Goal: Information Seeking & Learning: Find specific fact

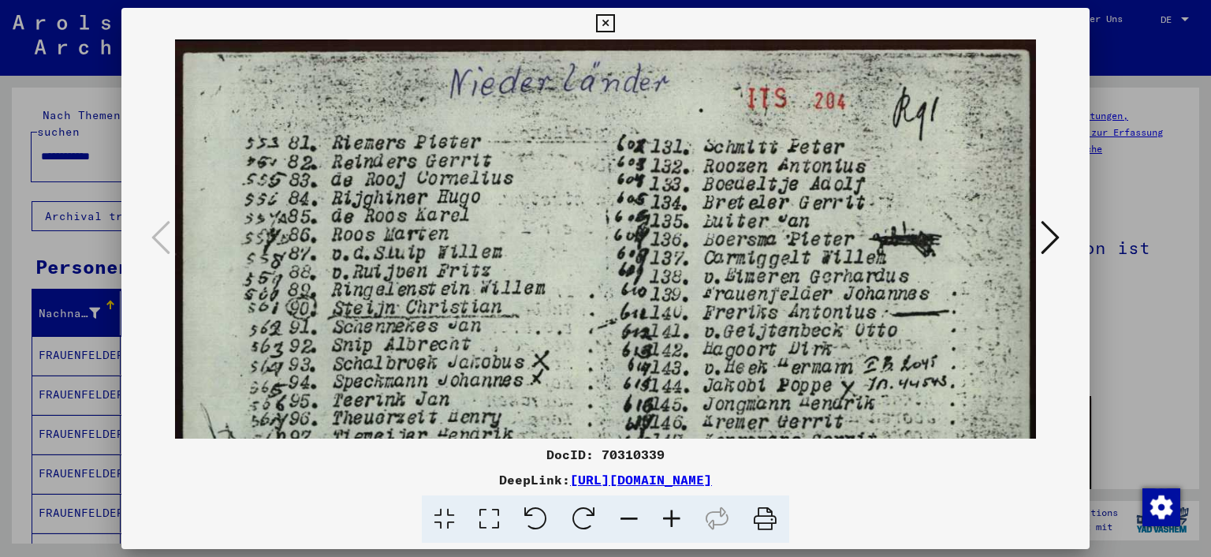
scroll to position [64, 0]
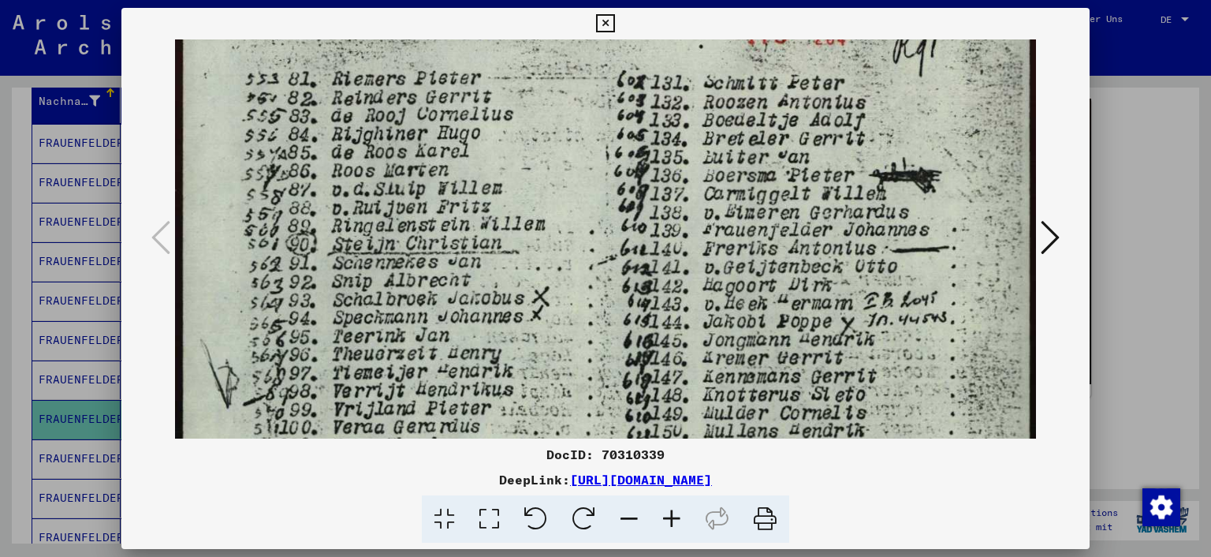
drag, startPoint x: 1190, startPoint y: 221, endPoint x: 1193, endPoint y: 188, distance: 33.3
click at [1193, 188] on div at bounding box center [605, 278] width 1211 height 557
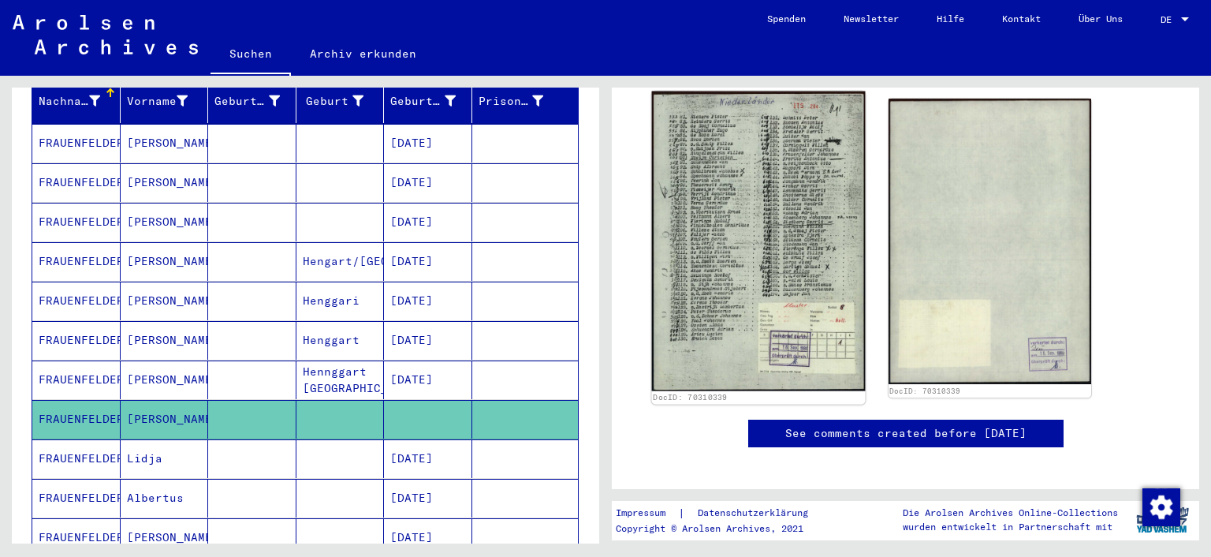
click at [751, 214] on img at bounding box center [758, 241] width 213 height 300
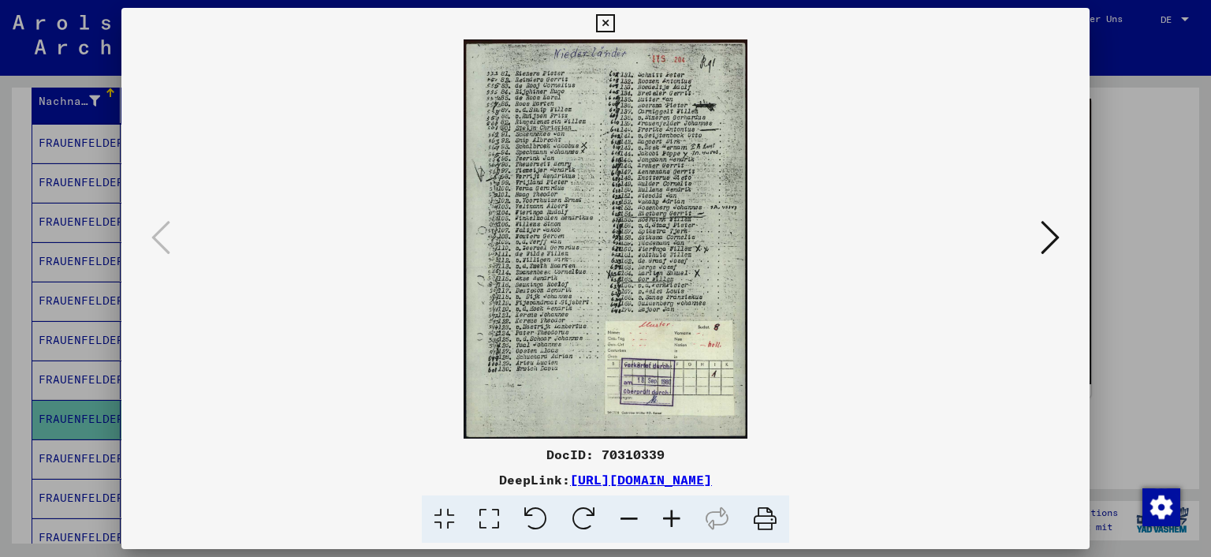
click at [486, 517] on icon at bounding box center [489, 519] width 45 height 48
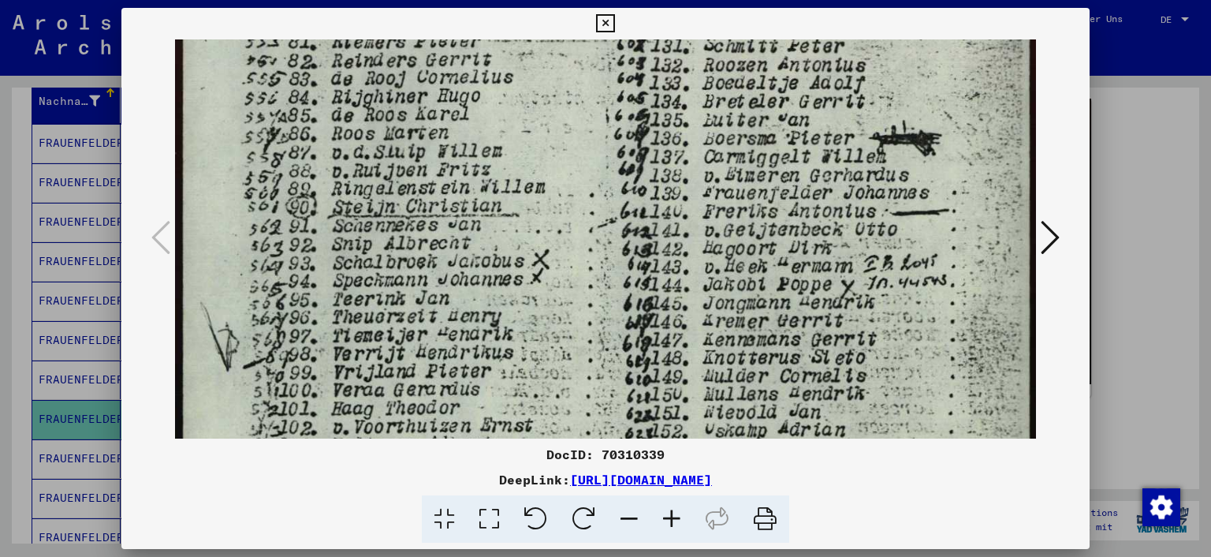
scroll to position [101, 0]
drag, startPoint x: 732, startPoint y: 373, endPoint x: 716, endPoint y: 273, distance: 101.4
click at [716, 273] on img at bounding box center [606, 544] width 862 height 1210
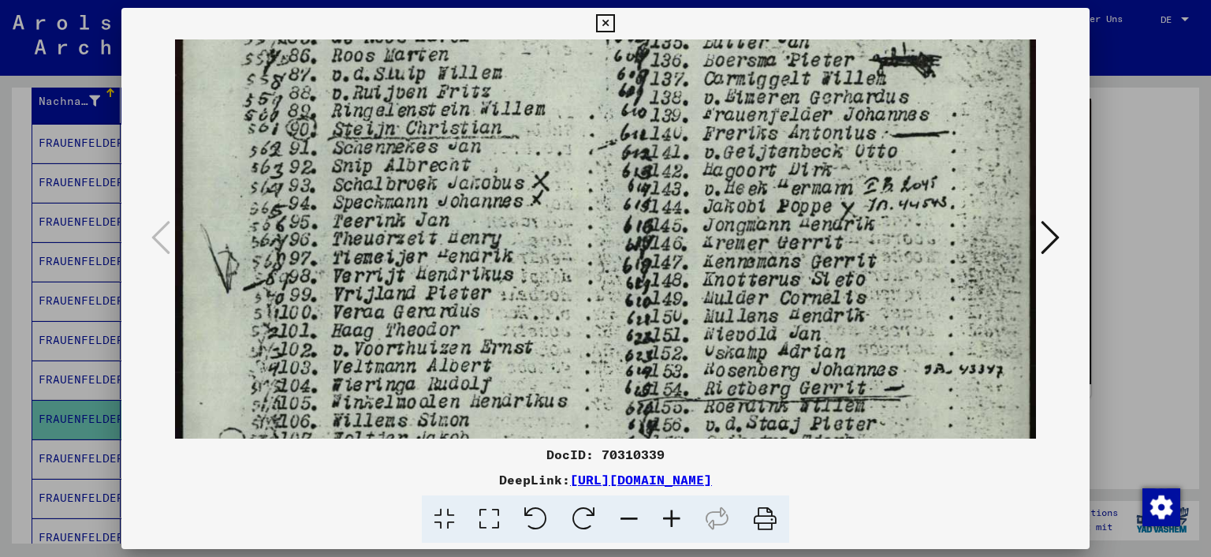
scroll to position [186, 0]
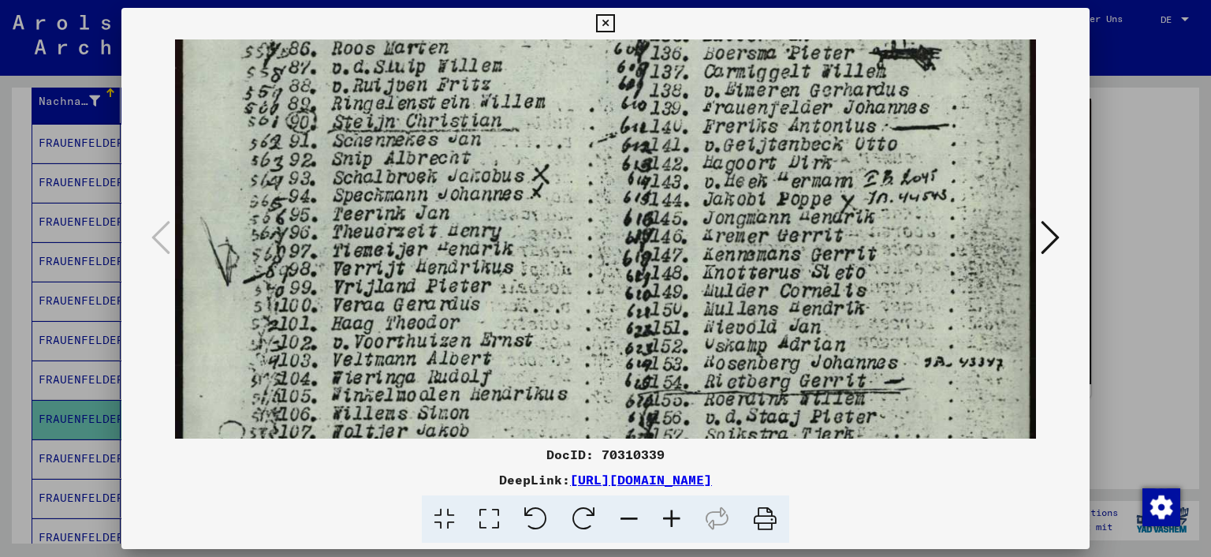
drag, startPoint x: 684, startPoint y: 349, endPoint x: 685, endPoint y: 264, distance: 85.2
click at [685, 264] on img at bounding box center [606, 458] width 862 height 1210
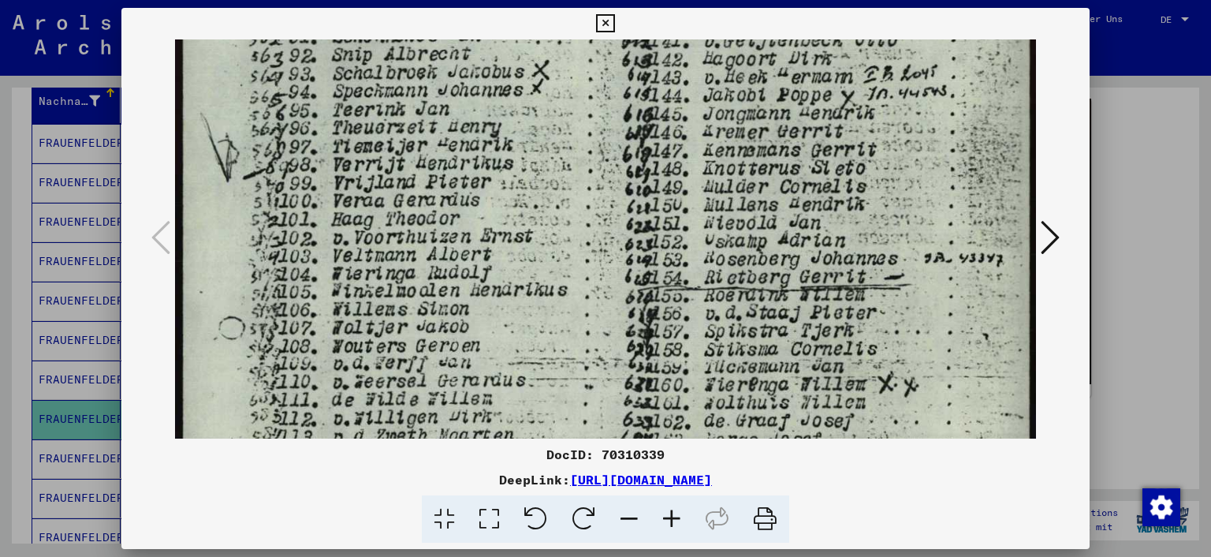
scroll to position [296, 0]
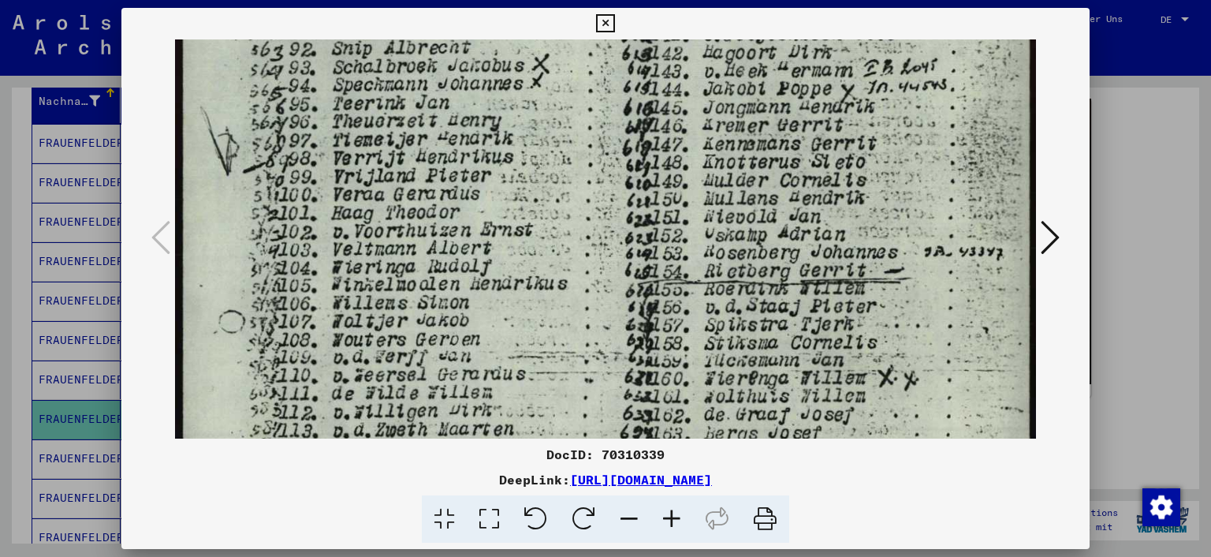
drag, startPoint x: 661, startPoint y: 334, endPoint x: 681, endPoint y: 225, distance: 110.6
click at [681, 225] on img at bounding box center [606, 348] width 862 height 1210
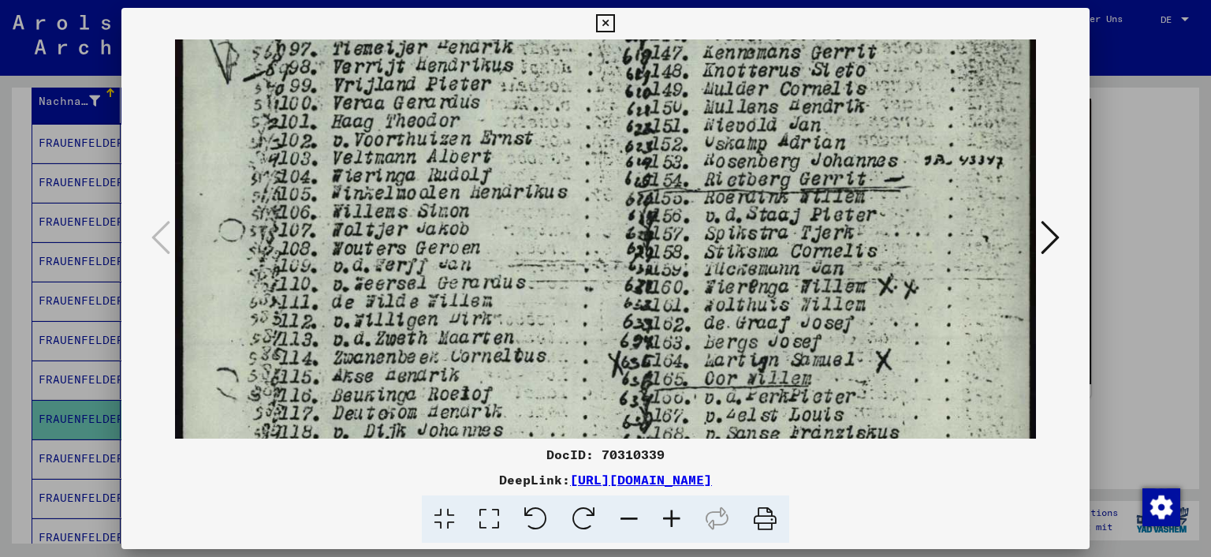
scroll to position [391, 0]
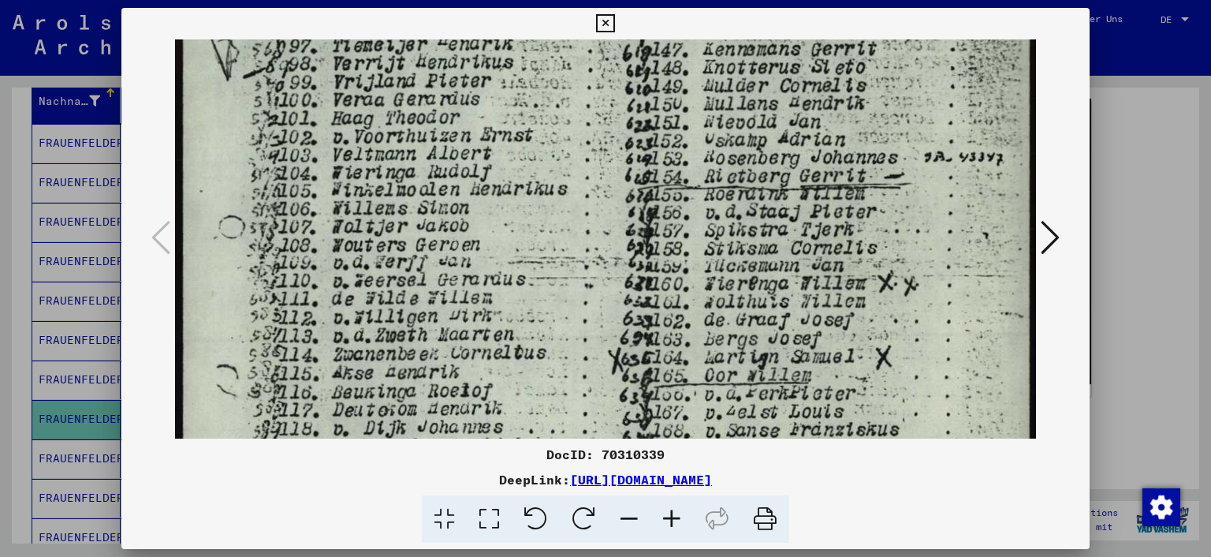
drag, startPoint x: 682, startPoint y: 378, endPoint x: 678, endPoint y: 286, distance: 91.5
click at [678, 286] on img at bounding box center [606, 253] width 862 height 1210
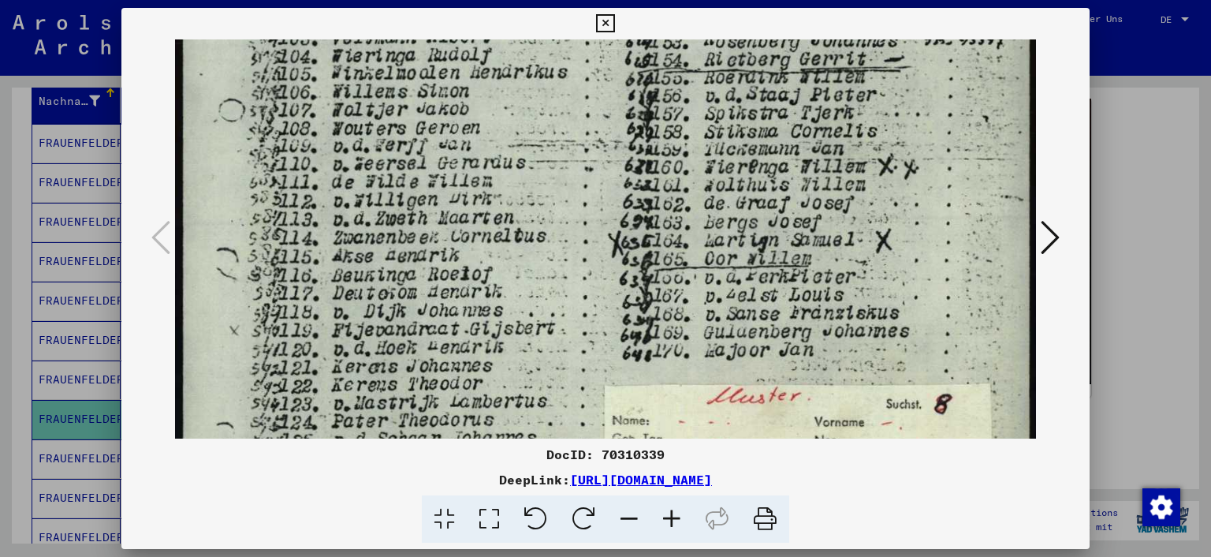
scroll to position [512, 0]
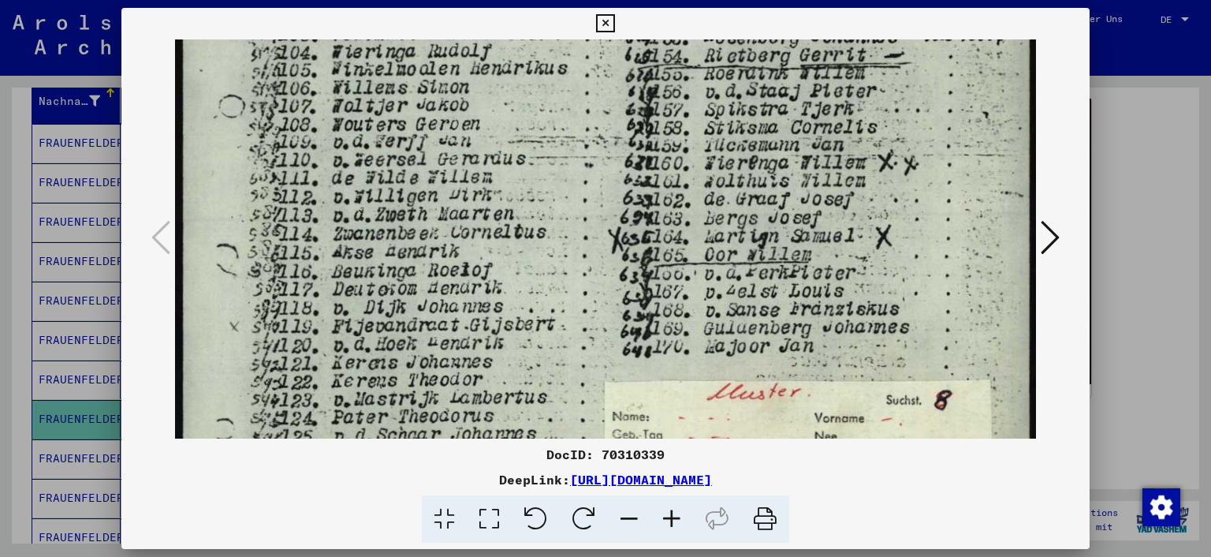
drag, startPoint x: 943, startPoint y: 313, endPoint x: 942, endPoint y: 194, distance: 119.1
click at [942, 194] on img at bounding box center [606, 133] width 862 height 1210
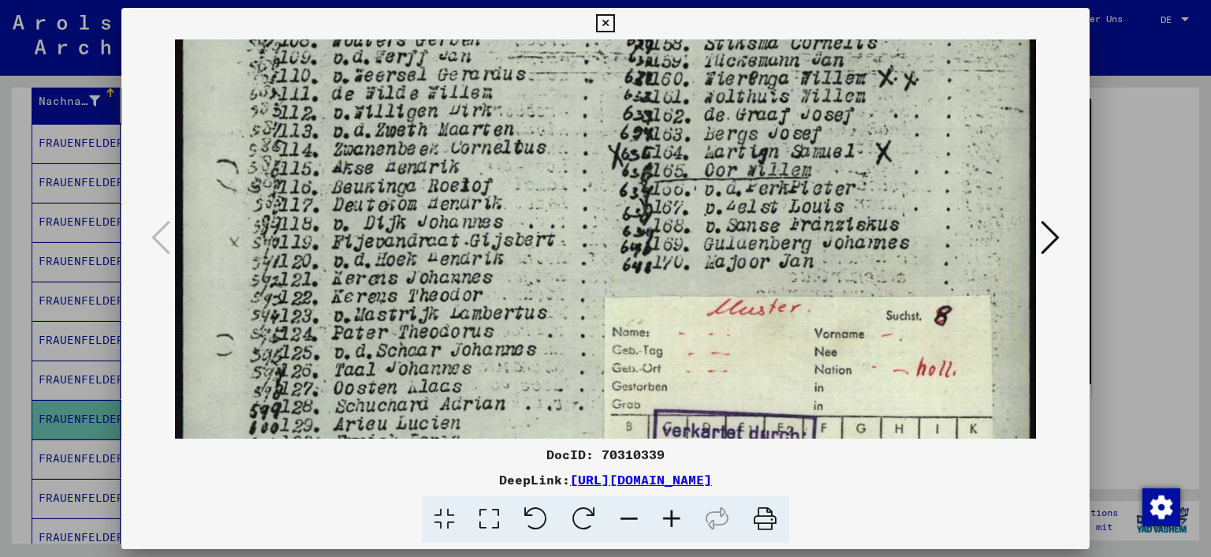
scroll to position [598, 0]
drag, startPoint x: 864, startPoint y: 315, endPoint x: 871, endPoint y: 229, distance: 86.2
click at [871, 229] on img at bounding box center [606, 47] width 862 height 1210
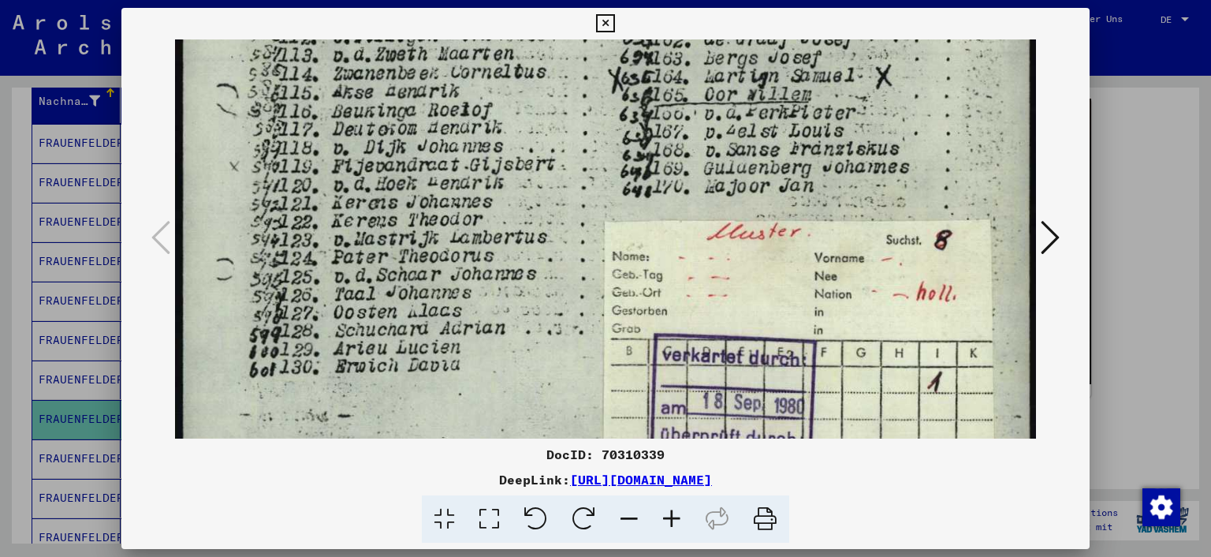
scroll to position [676, 0]
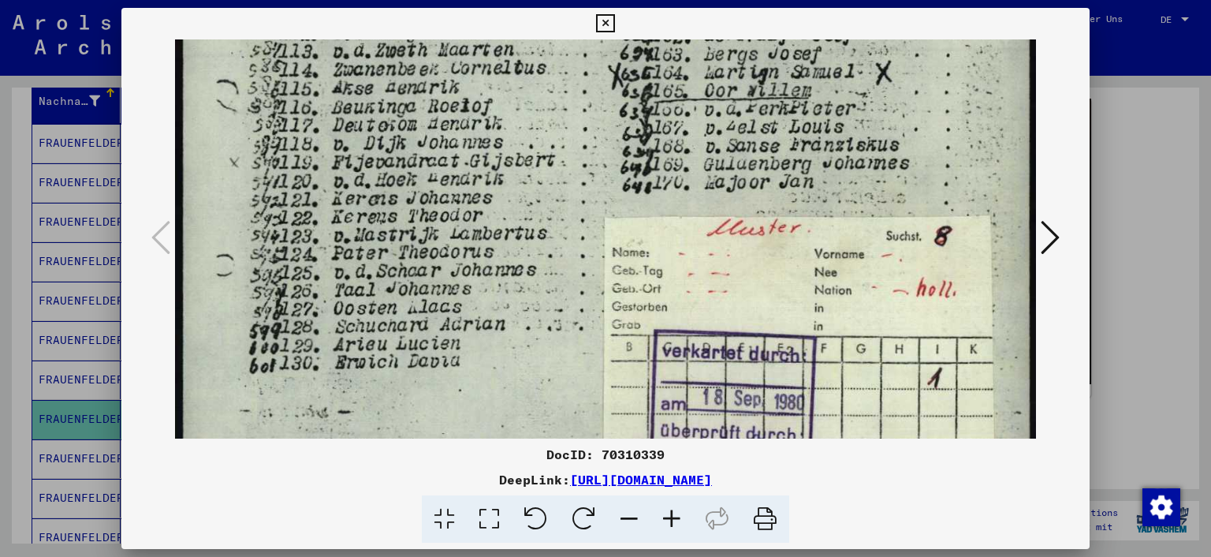
drag, startPoint x: 852, startPoint y: 242, endPoint x: 855, endPoint y: 181, distance: 61.6
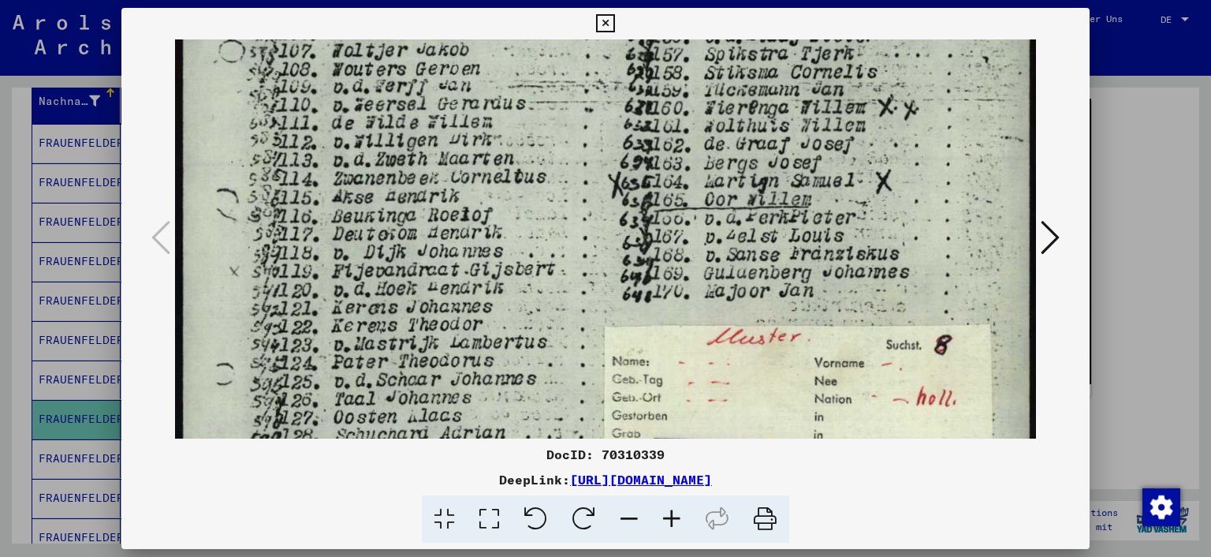
scroll to position [562, 0]
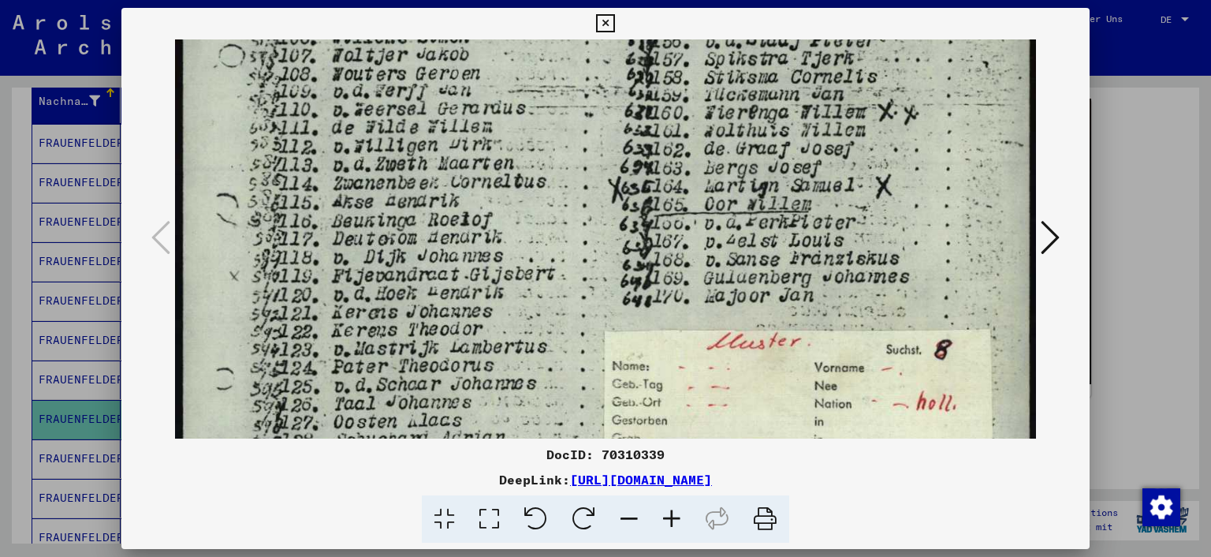
drag, startPoint x: 503, startPoint y: 130, endPoint x: 506, endPoint y: 246, distance: 115.9
click at [506, 246] on img at bounding box center [606, 82] width 862 height 1210
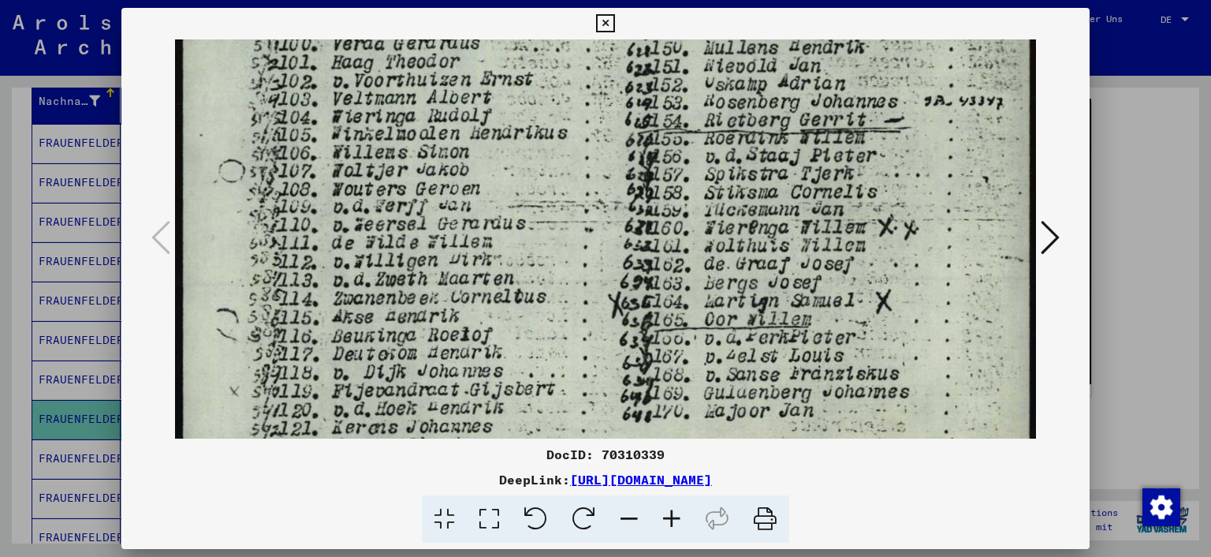
scroll to position [445, 0]
drag, startPoint x: 500, startPoint y: 121, endPoint x: 517, endPoint y: 242, distance: 122.7
click at [517, 242] on img at bounding box center [606, 200] width 862 height 1210
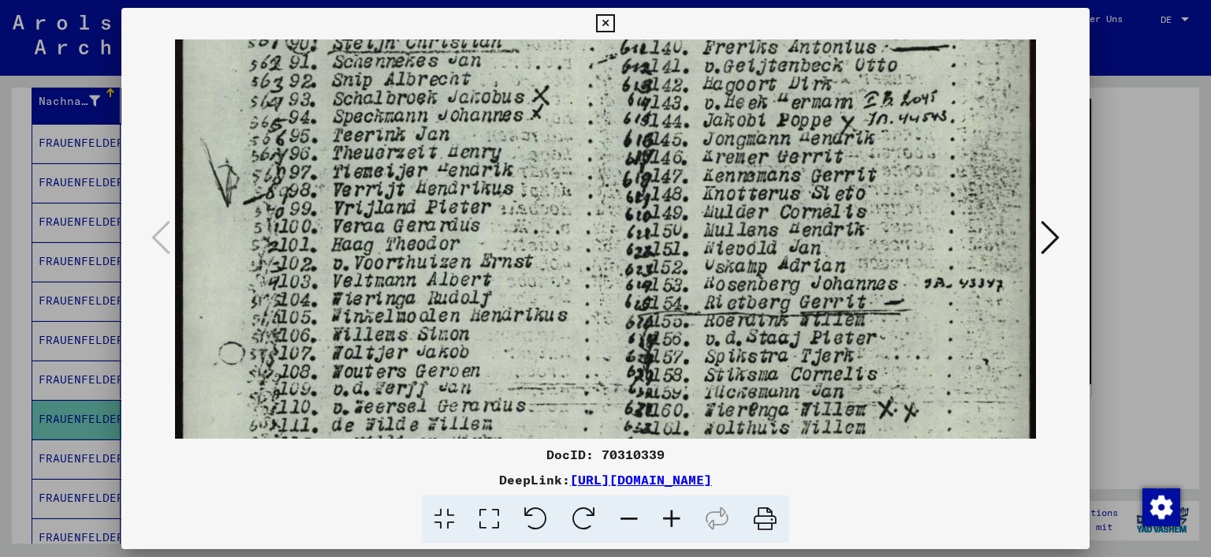
scroll to position [263, 0]
drag, startPoint x: 542, startPoint y: 99, endPoint x: 565, endPoint y: 288, distance: 190.6
click at [565, 288] on img at bounding box center [606, 381] width 862 height 1210
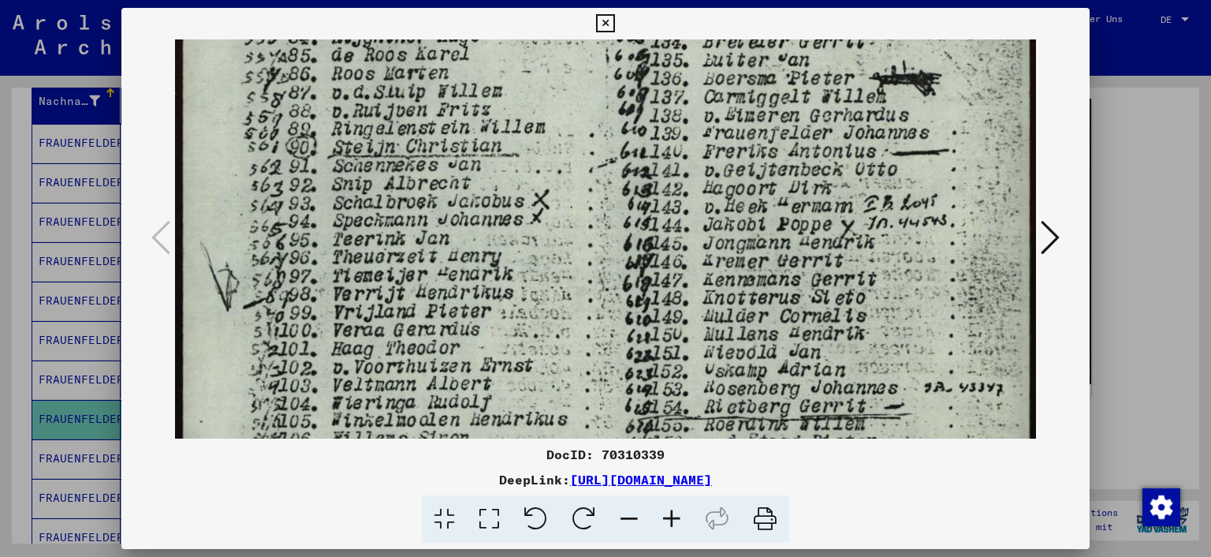
scroll to position [160, 0]
drag, startPoint x: 551, startPoint y: 117, endPoint x: 558, endPoint y: 224, distance: 106.7
click at [558, 224] on img at bounding box center [606, 484] width 862 height 1210
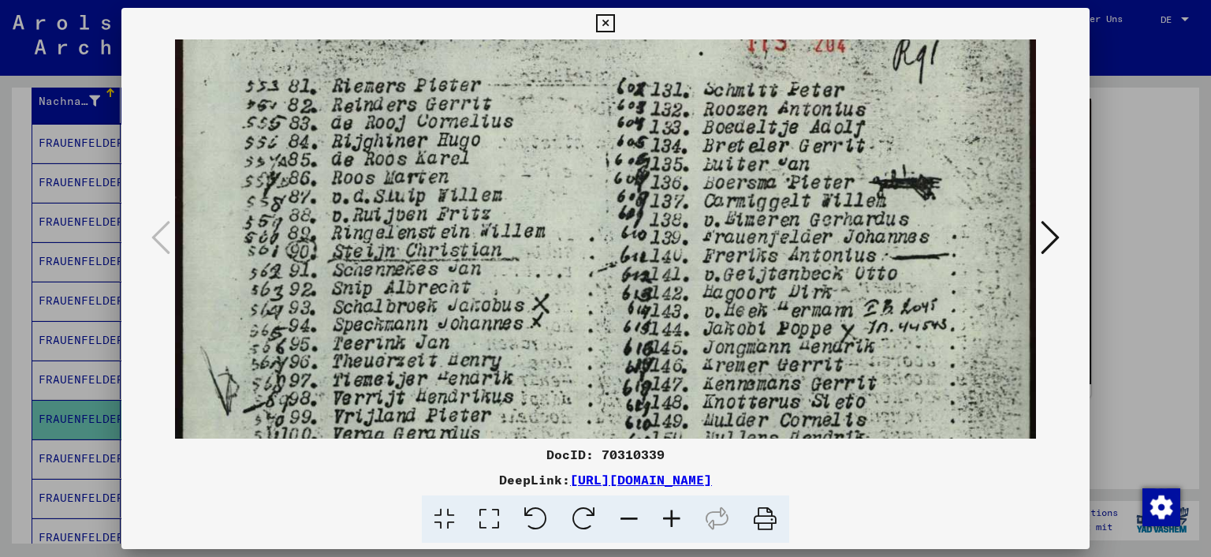
scroll to position [56, 0]
drag, startPoint x: 520, startPoint y: 95, endPoint x: 519, endPoint y: 204, distance: 108.8
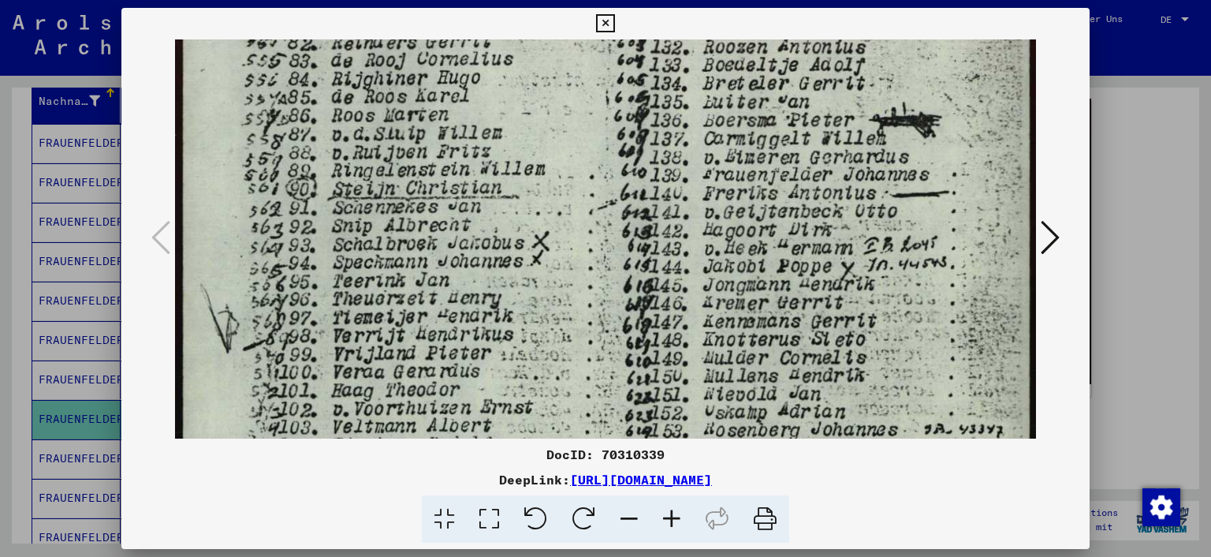
scroll to position [136, 0]
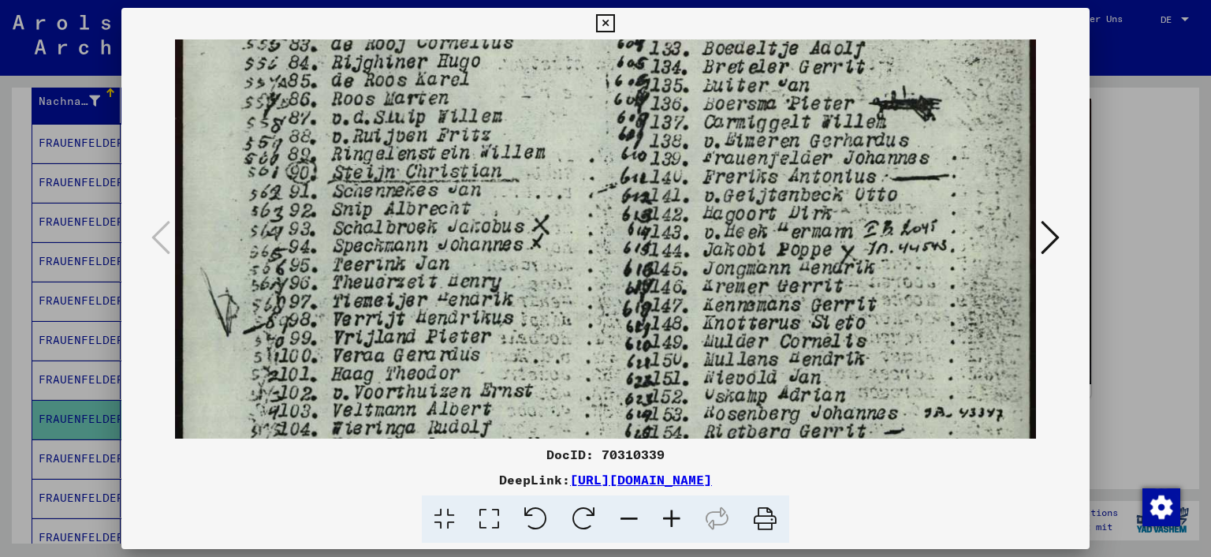
drag, startPoint x: 552, startPoint y: 199, endPoint x: 546, endPoint y: 122, distance: 77.5
click at [546, 122] on img at bounding box center [606, 509] width 862 height 1210
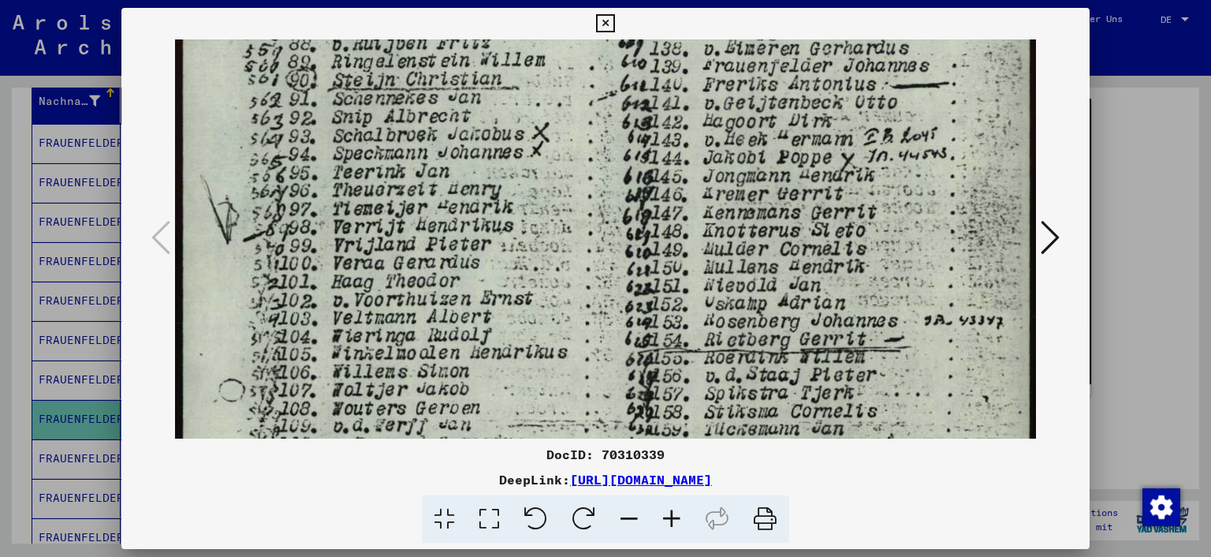
scroll to position [229, 0]
drag, startPoint x: 530, startPoint y: 254, endPoint x: 527, endPoint y: 165, distance: 89.1
click at [527, 165] on img at bounding box center [606, 415] width 862 height 1210
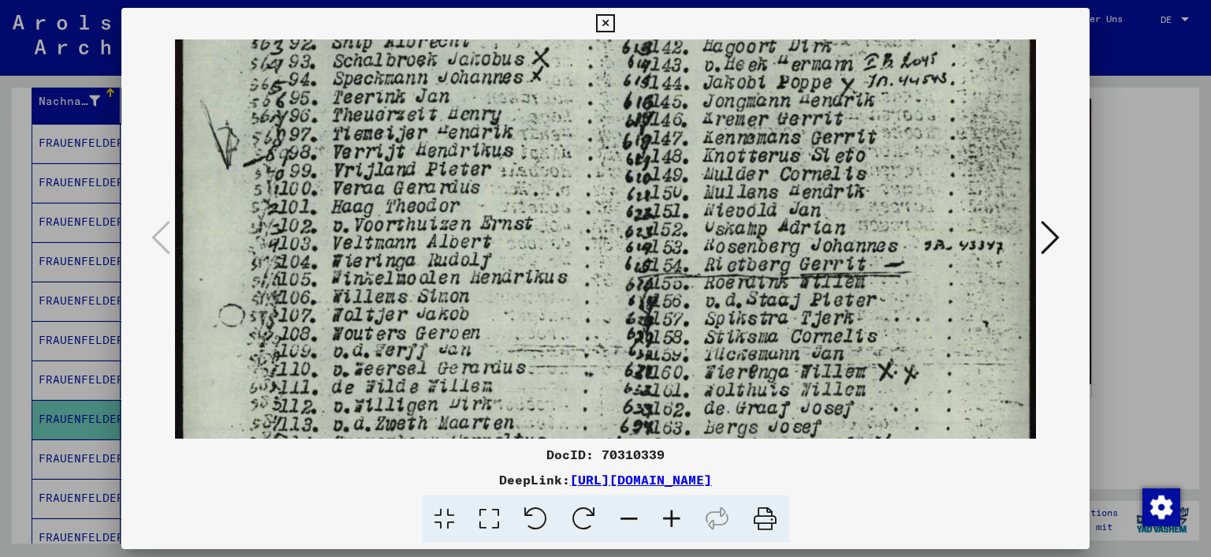
scroll to position [305, 0]
drag, startPoint x: 525, startPoint y: 268, endPoint x: 532, endPoint y: 195, distance: 73.7
click at [532, 195] on img at bounding box center [606, 339] width 862 height 1210
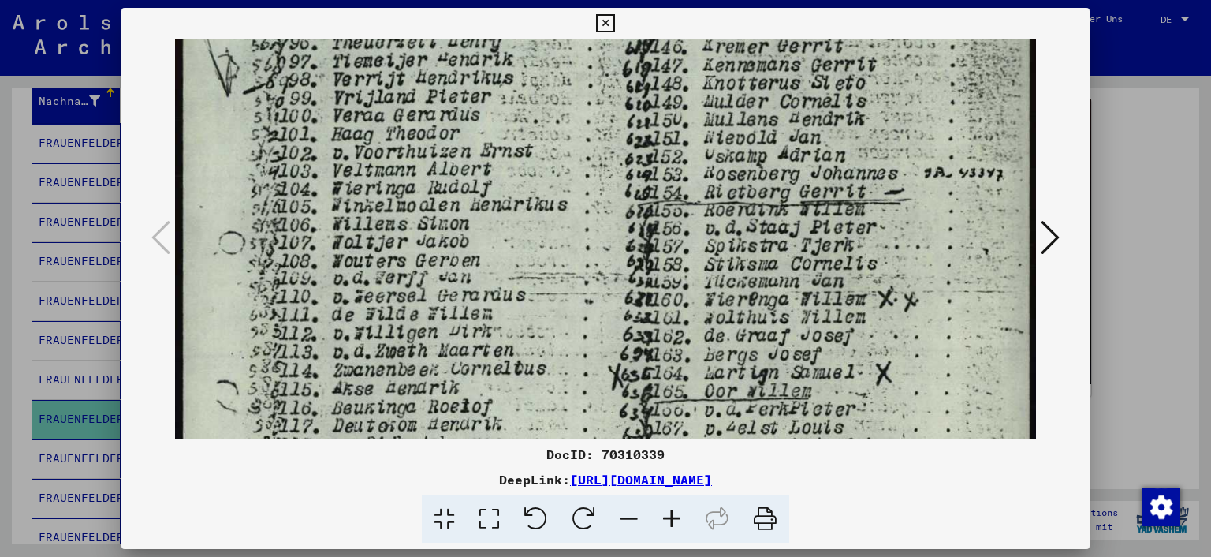
scroll to position [378, 0]
drag, startPoint x: 565, startPoint y: 304, endPoint x: 554, endPoint y: 233, distance: 70.9
click at [554, 233] on img at bounding box center [606, 267] width 862 height 1210
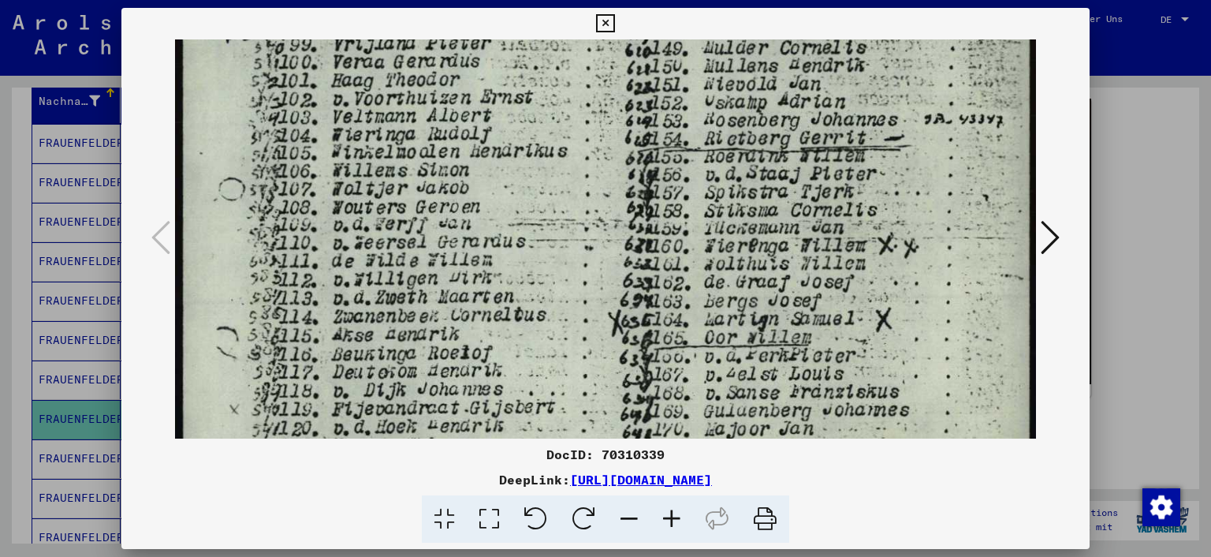
scroll to position [427, 0]
drag, startPoint x: 555, startPoint y: 311, endPoint x: 555, endPoint y: 278, distance: 32.3
click at [555, 278] on img at bounding box center [606, 217] width 862 height 1210
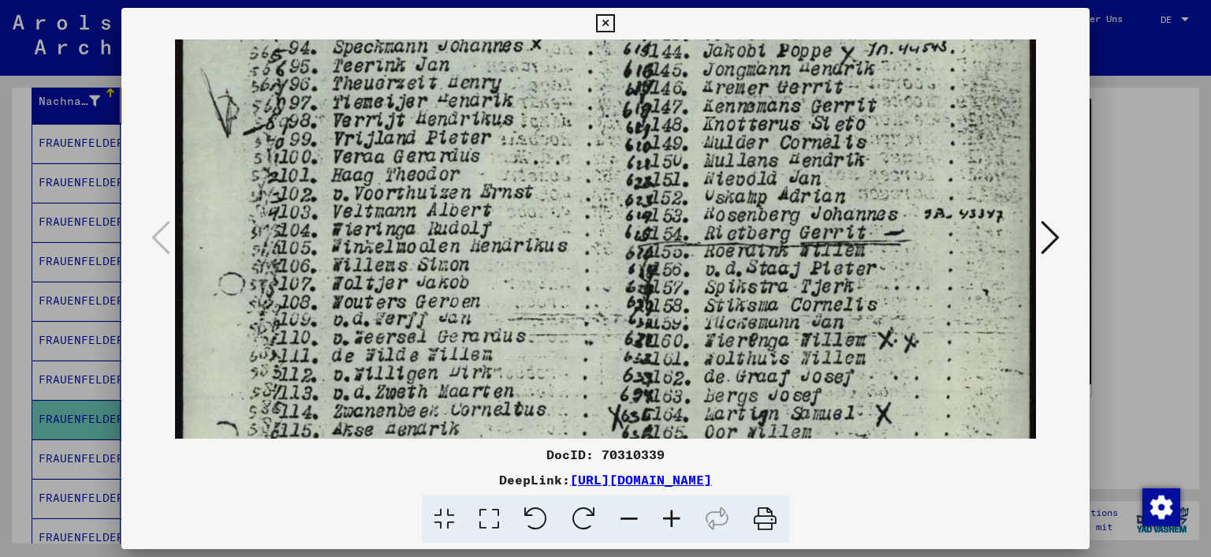
scroll to position [278, 0]
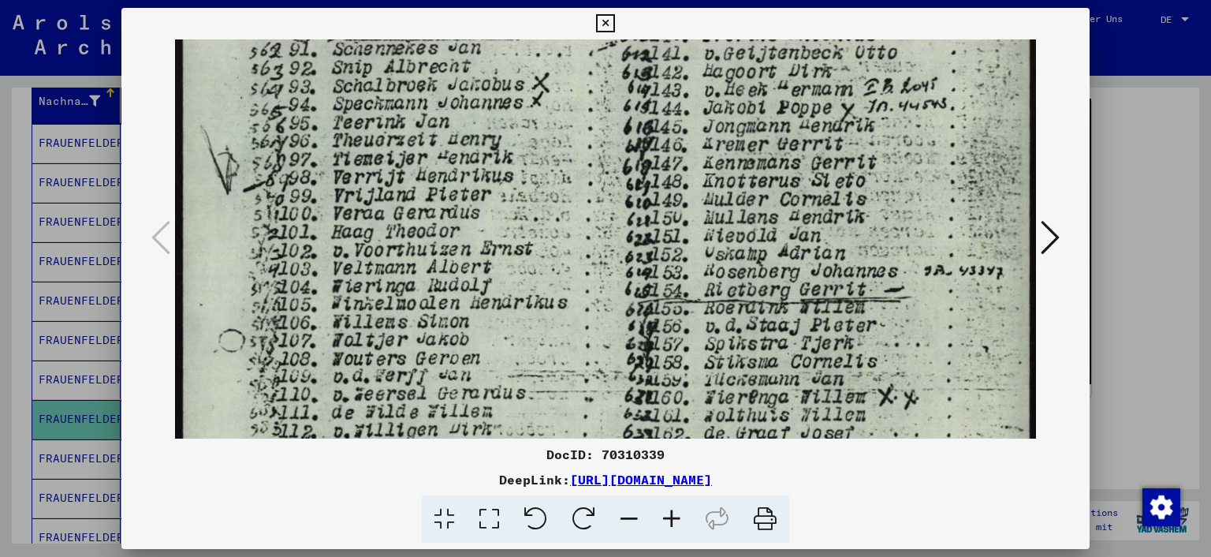
drag, startPoint x: 505, startPoint y: 147, endPoint x: 521, endPoint y: 302, distance: 155.4
click at [521, 302] on img at bounding box center [606, 367] width 862 height 1210
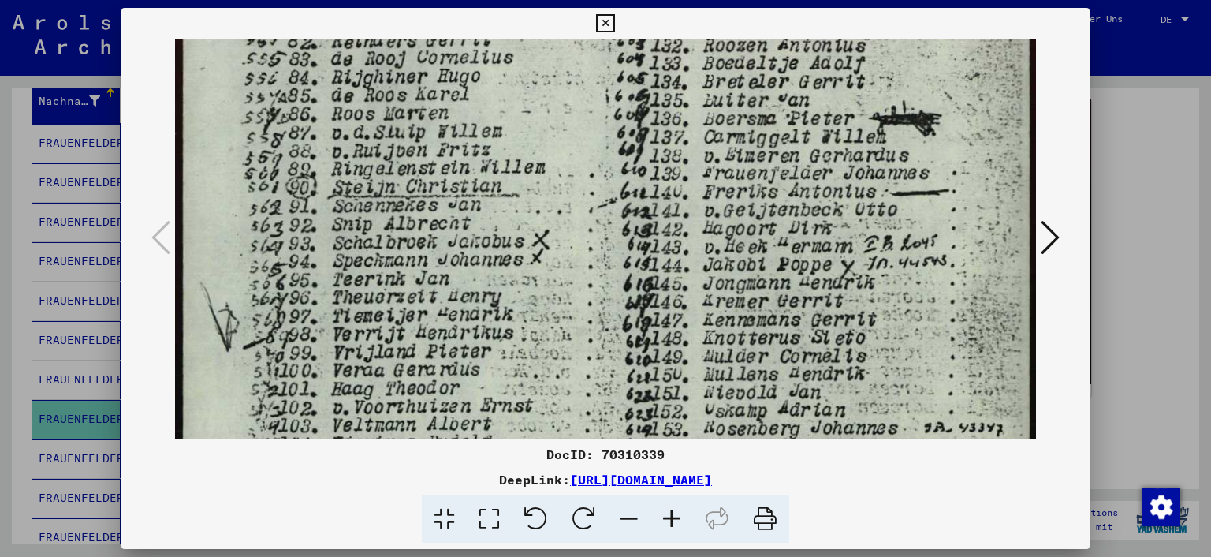
scroll to position [117, 0]
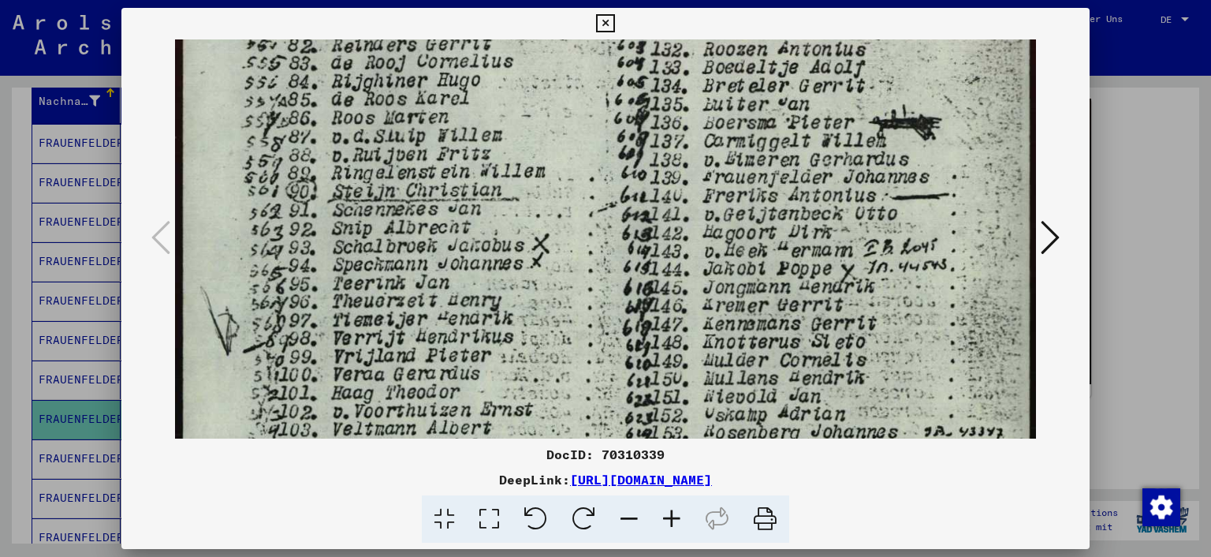
drag, startPoint x: 519, startPoint y: 132, endPoint x: 538, endPoint y: 293, distance: 162.7
click at [538, 293] on img at bounding box center [606, 528] width 862 height 1210
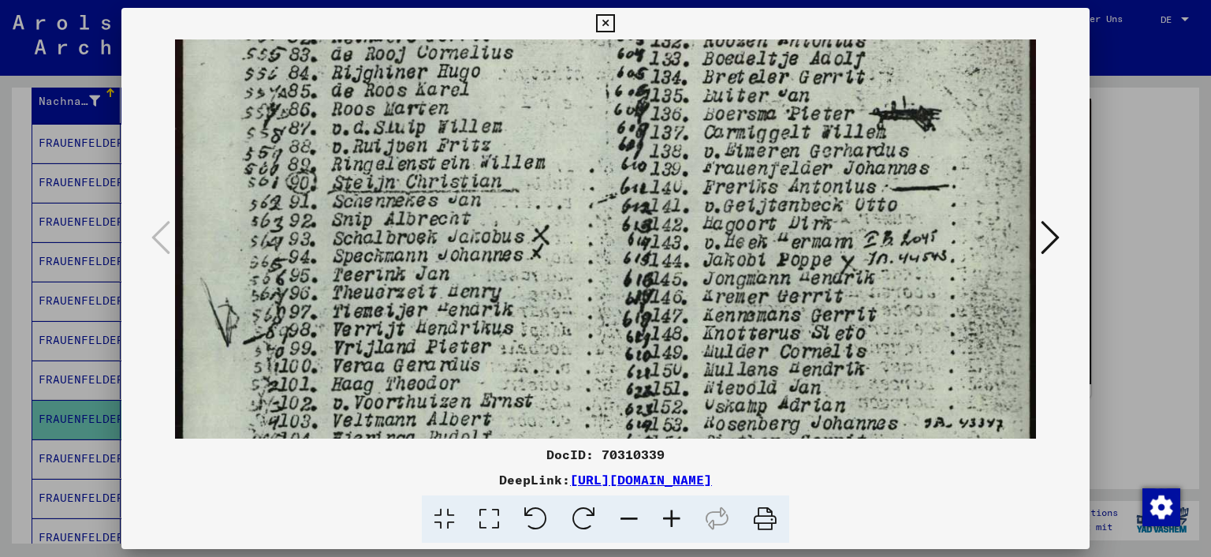
scroll to position [133, 0]
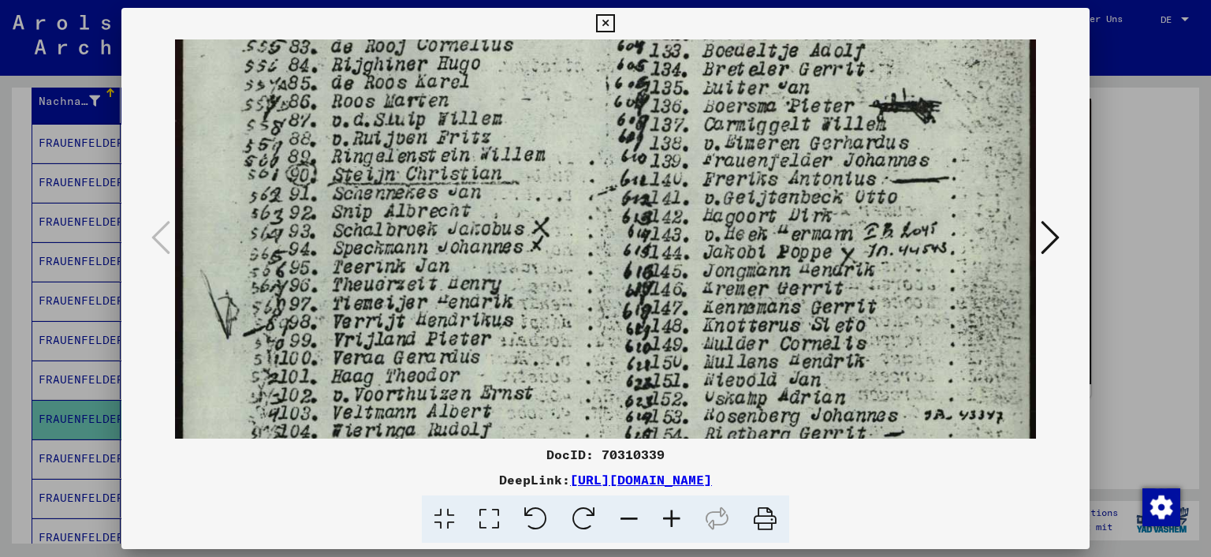
drag, startPoint x: 536, startPoint y: 173, endPoint x: 536, endPoint y: 163, distance: 10.2
click at [536, 163] on img at bounding box center [606, 511] width 862 height 1210
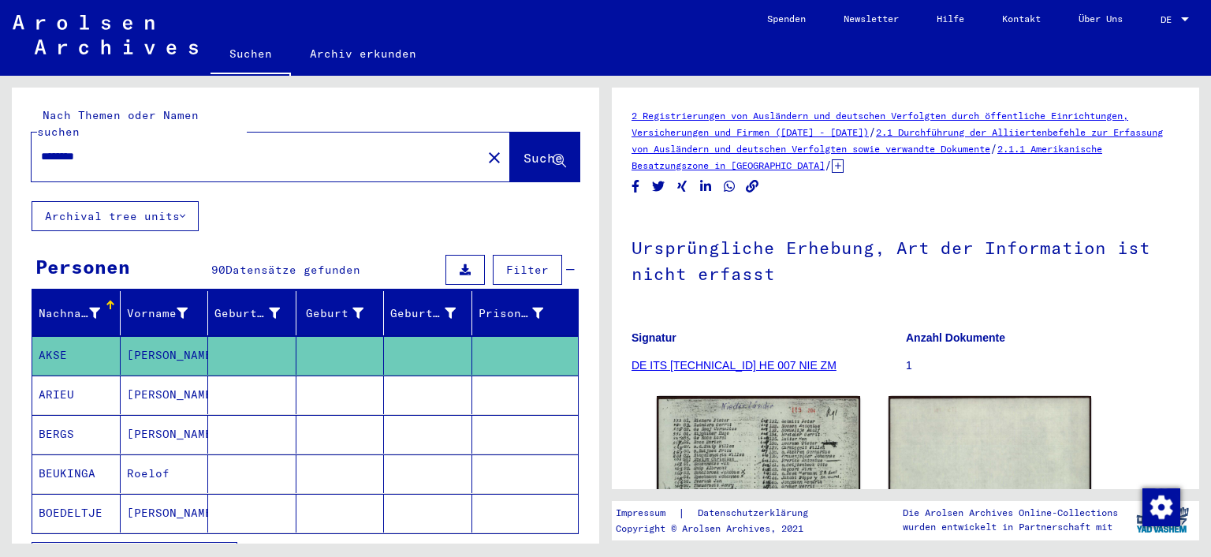
click at [129, 148] on input "********" at bounding box center [256, 156] width 431 height 17
type input "*"
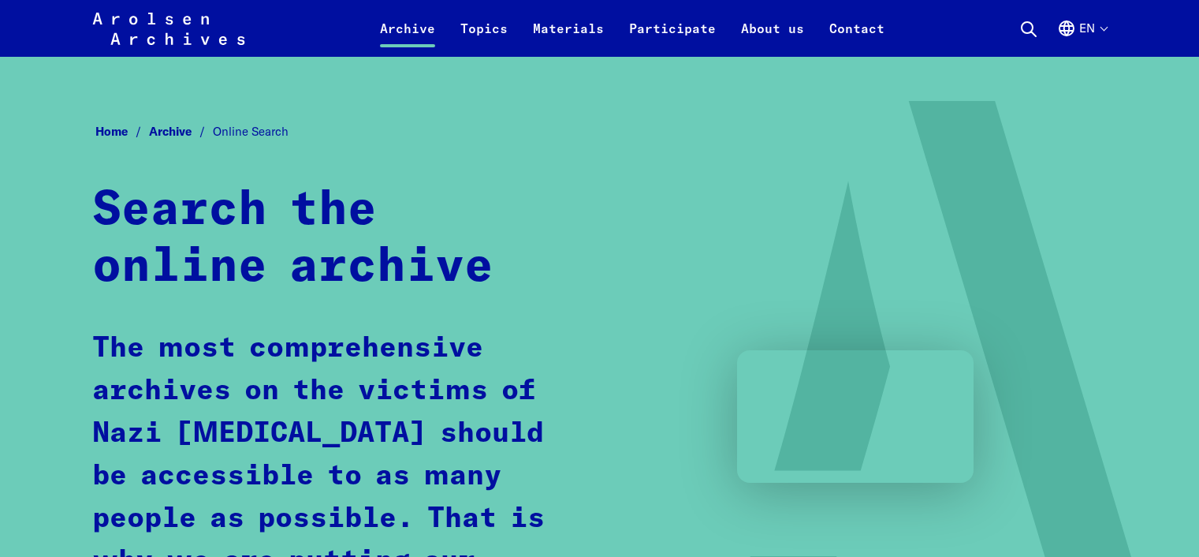
scroll to position [819, 0]
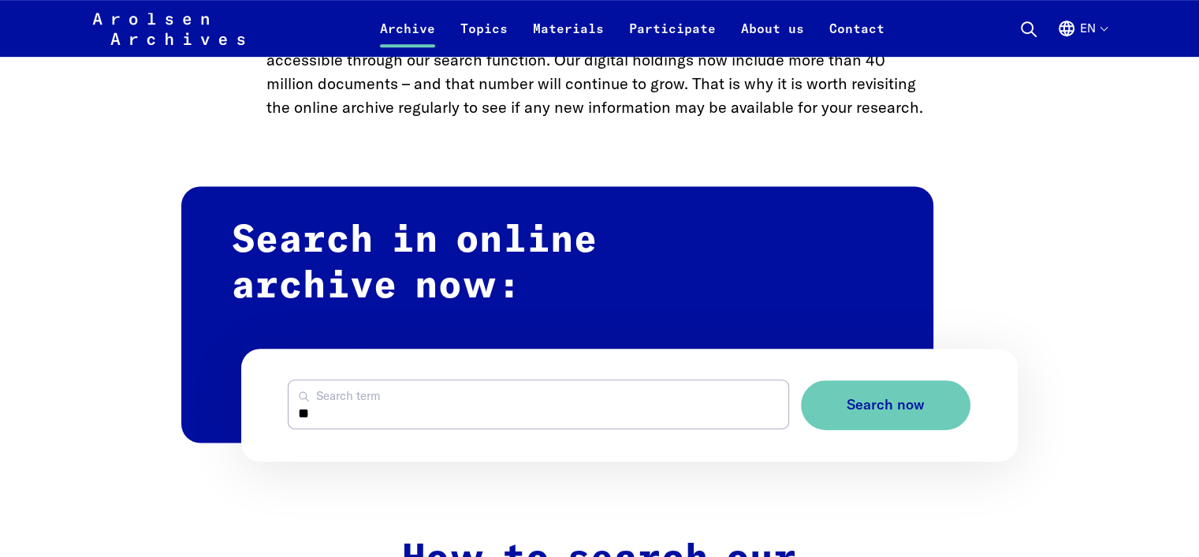
type input "*"
type input "*******"
click at [801, 380] on button "Search now" at bounding box center [886, 405] width 170 height 50
click at [882, 399] on span "Search now" at bounding box center [879, 405] width 78 height 17
